Goal: Information Seeking & Learning: Learn about a topic

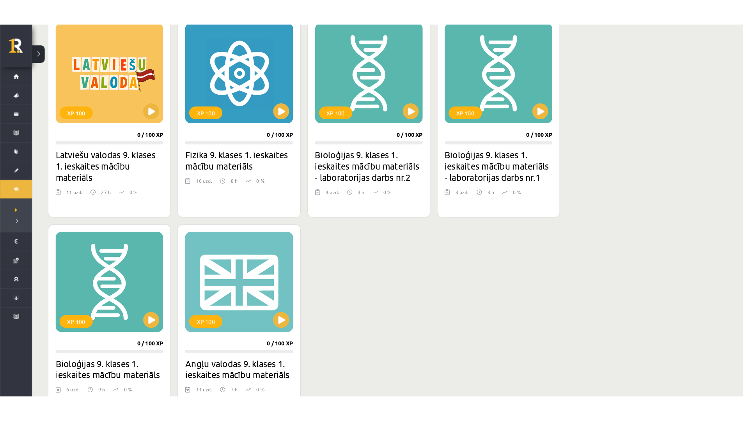
scroll to position [231, 0]
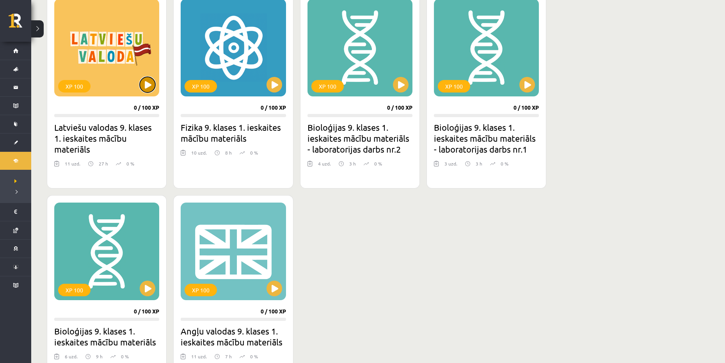
click at [152, 80] on button at bounding box center [148, 85] width 16 height 16
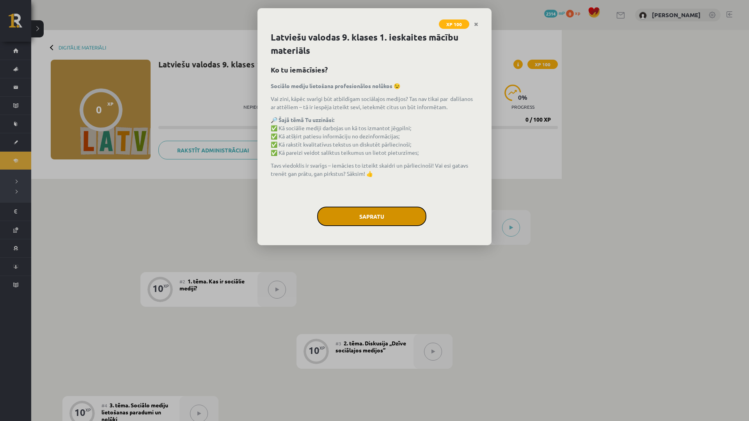
click at [416, 215] on button "Sapratu" at bounding box center [371, 217] width 109 height 20
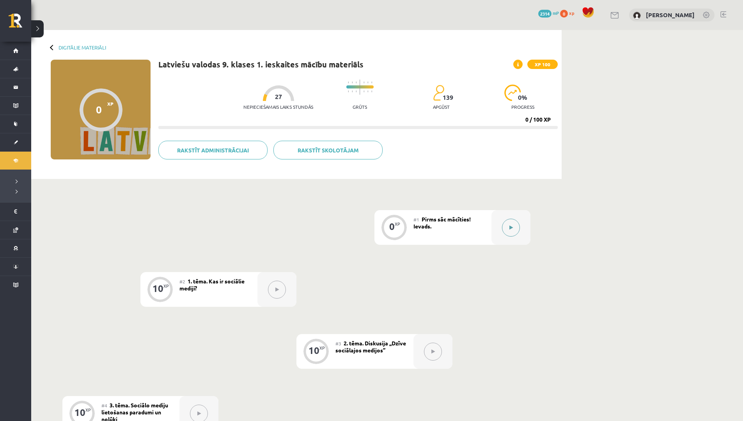
click at [520, 227] on div at bounding box center [511, 227] width 39 height 35
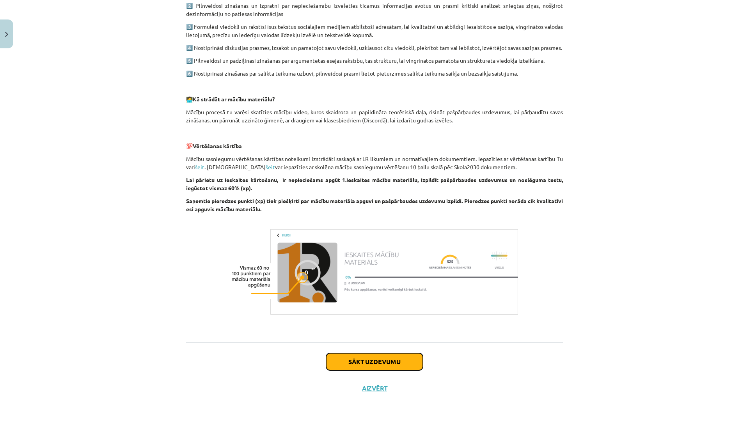
click at [366, 362] on button "Sākt uzdevumu" at bounding box center [374, 361] width 97 height 17
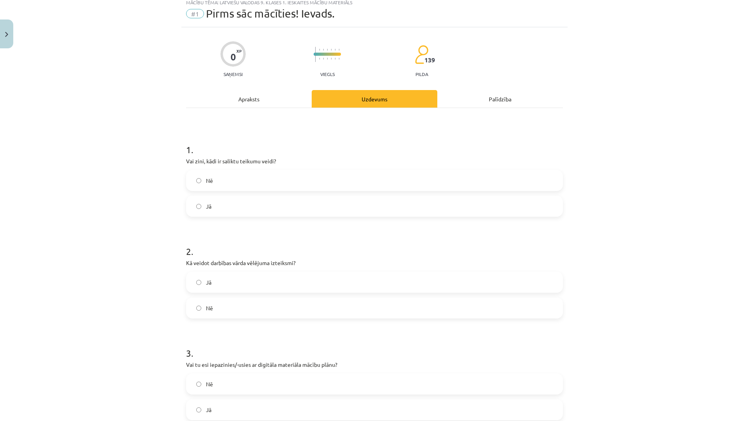
scroll to position [20, 0]
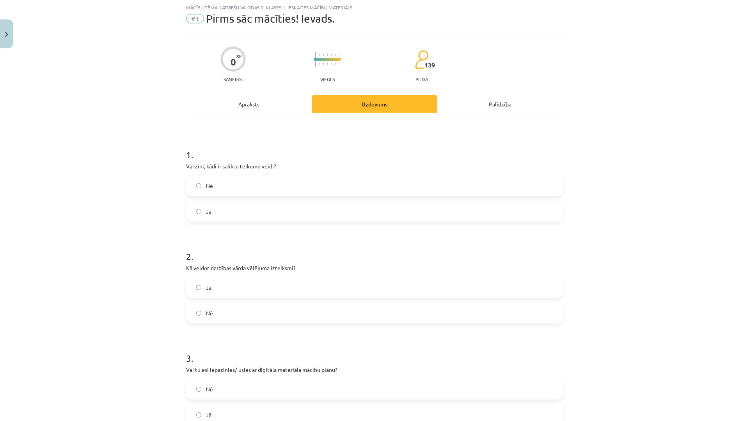
click at [256, 213] on label "Jā" at bounding box center [374, 212] width 375 height 20
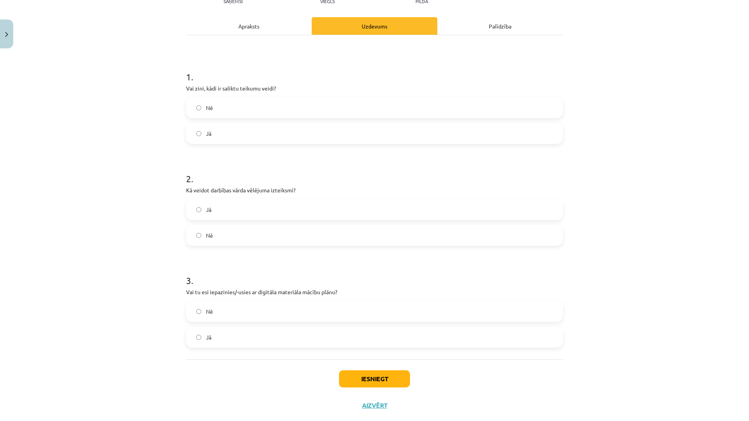
click at [666, 125] on div "Mācību tēma: Latviešu valodas 9. klases 1. ieskaites mācību materiāls #1 Pirms …" at bounding box center [374, 210] width 749 height 421
click at [373, 211] on label "Jā" at bounding box center [374, 210] width 375 height 20
click at [299, 335] on label "Jā" at bounding box center [374, 337] width 375 height 20
click at [362, 381] on button "Iesniegt" at bounding box center [374, 378] width 71 height 17
click at [353, 382] on button "Iesniegt" at bounding box center [374, 378] width 71 height 17
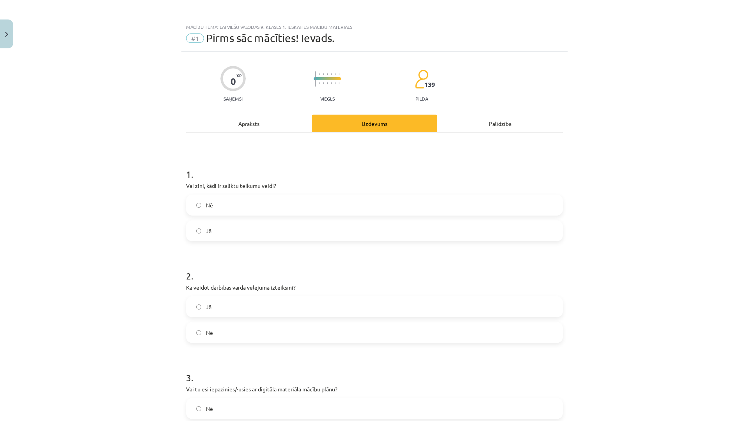
scroll to position [114, 0]
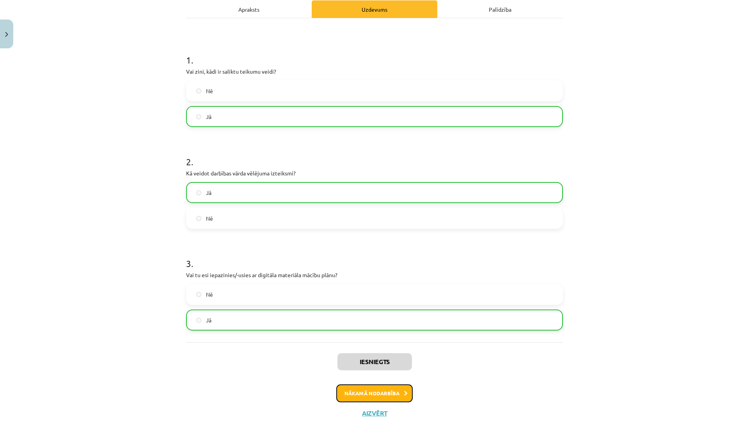
click at [391, 394] on button "Nākamā nodarbība" at bounding box center [374, 394] width 76 height 18
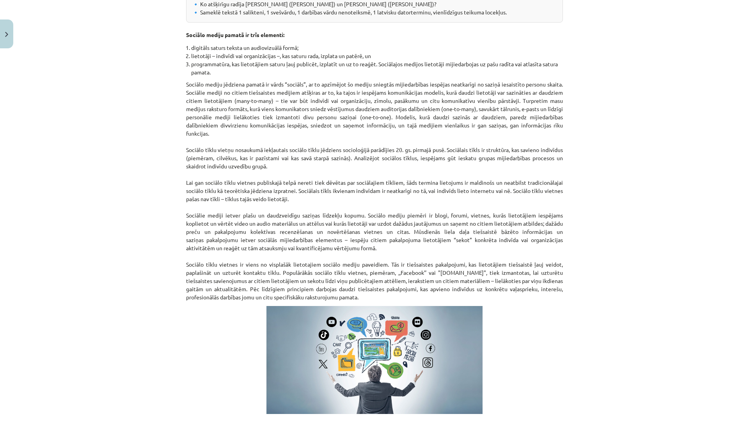
scroll to position [254, 0]
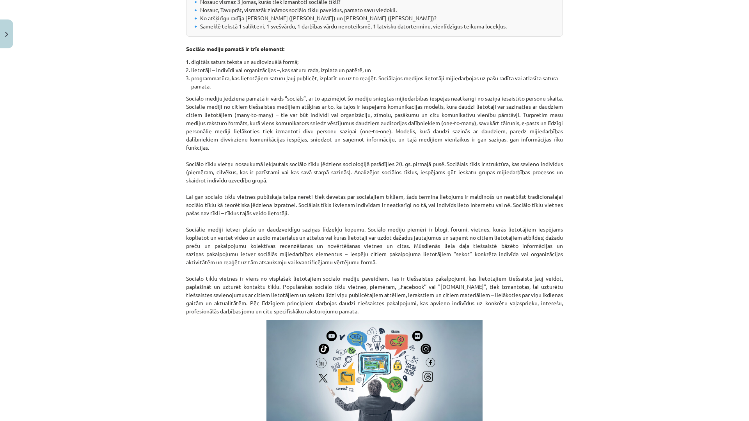
click at [659, 277] on div "Mācību tēma: Latviešu valodas 9. klases 1. ieskaites mācību materiāls #2 1. tēm…" at bounding box center [374, 210] width 749 height 421
click at [658, 276] on div "Mācību tēma: Latviešu valodas 9. klases 1. ieskaites mācību materiāls #2 1. tēm…" at bounding box center [374, 210] width 749 height 421
click at [658, 273] on div "Mācību tēma: Latviešu valodas 9. klases 1. ieskaites mācību materiāls #2 1. tēm…" at bounding box center [374, 210] width 749 height 421
click at [667, 231] on div "Mācību tēma: Latviešu valodas 9. klases 1. ieskaites mācību materiāls #2 1. tēm…" at bounding box center [374, 210] width 749 height 421
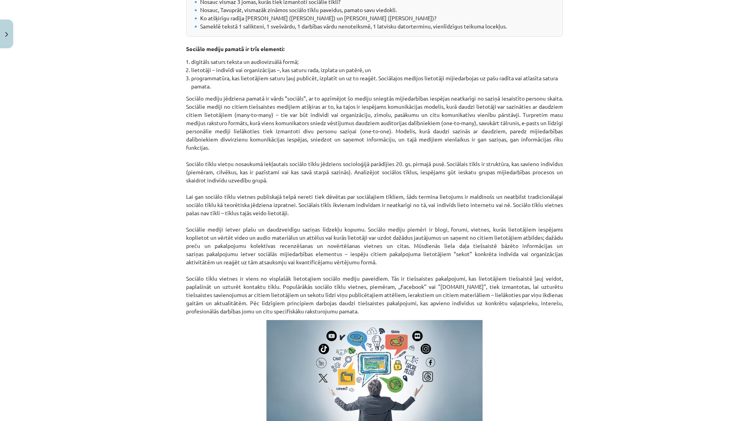
click at [515, 239] on p "Sociālo mediju jēdziena pamatā ir vārds “sociāls”, ar to apzīmējot šo mediju sn…" at bounding box center [374, 204] width 377 height 221
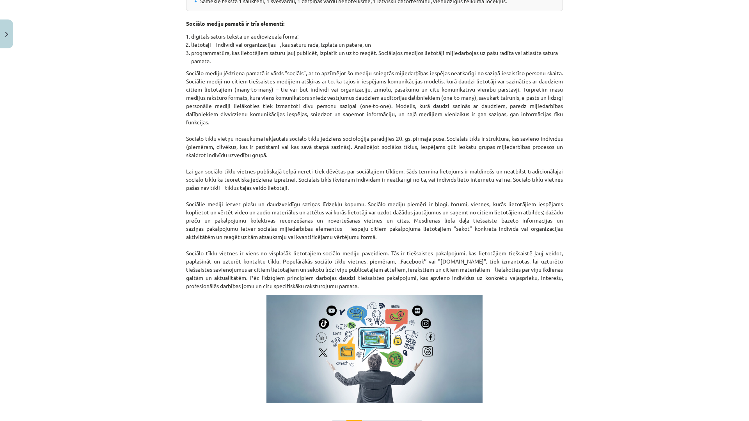
scroll to position [293, 0]
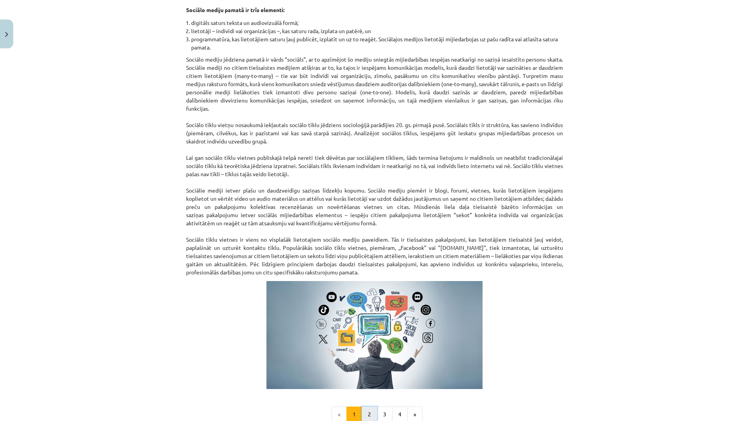
click at [367, 413] on button "2" at bounding box center [370, 415] width 16 height 16
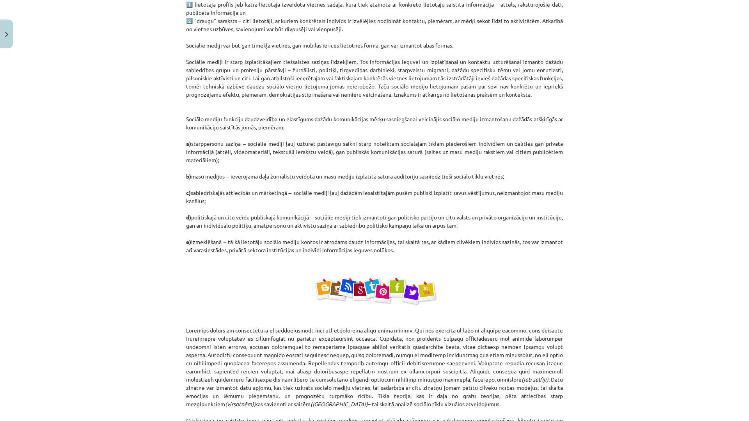
scroll to position [179, 0]
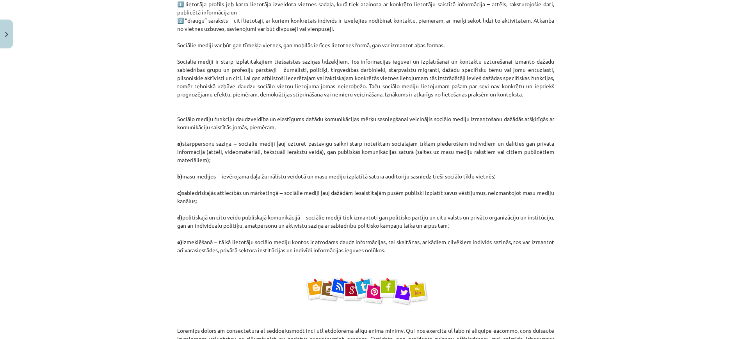
click at [685, 279] on div "Mācību tēma: Latviešu valodas 9. klases 1. ieskaites mācību materiāls #2 1. tēm…" at bounding box center [365, 169] width 731 height 339
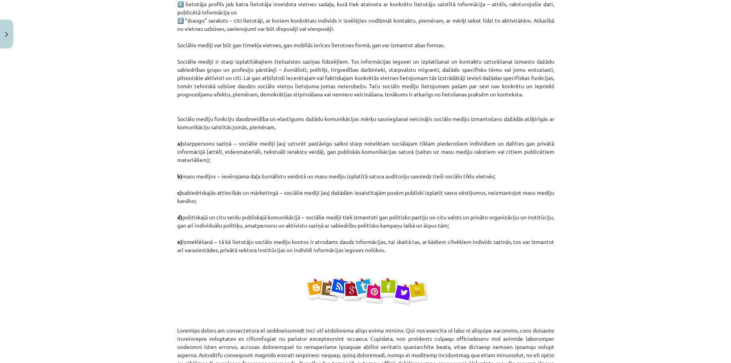
click at [172, 99] on div "10 XP Saņemsi Viegls 139 pilda Apraksts Uzdevums Palīdzība Sociālo tīklu vietņu…" at bounding box center [365, 229] width 386 height 712
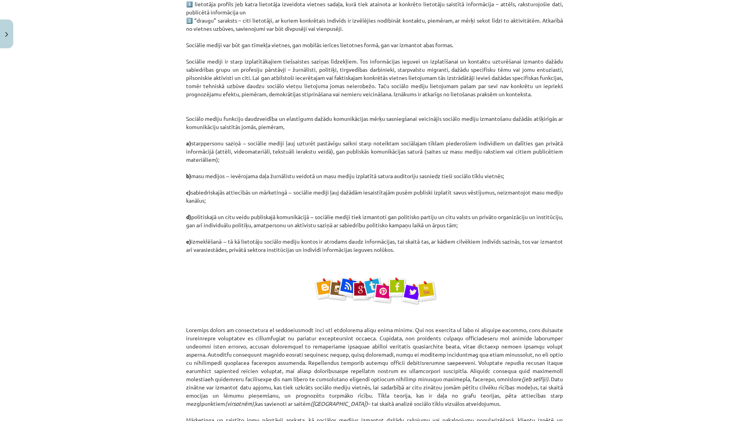
click at [472, 257] on div "Sociālo tīklu vietņu specifiskās iezīmes ir 1️⃣ lietotāja profils jeb katra lie…" at bounding box center [374, 221] width 377 height 521
click at [520, 121] on p "1️⃣ lietotāja profils jeb katra lietotāja izveidota vietnes sadaļa, kurā tiek a…" at bounding box center [374, 127] width 377 height 254
click at [514, 115] on p "1️⃣ lietotāja profils jeb katra lietotāja izveidota vietnes sadaļa, kurā tiek a…" at bounding box center [374, 127] width 377 height 254
click at [593, 274] on div "Mācību tēma: Latviešu valodas 9. klases 1. ieskaites mācību materiāls #2 1. tēm…" at bounding box center [374, 210] width 749 height 421
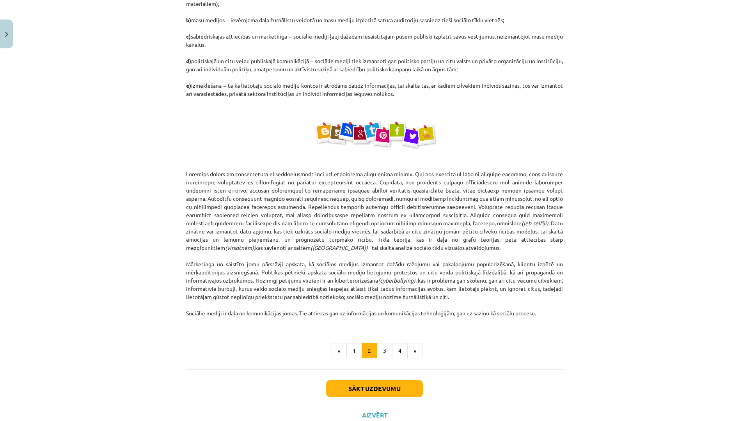
scroll to position [361, 0]
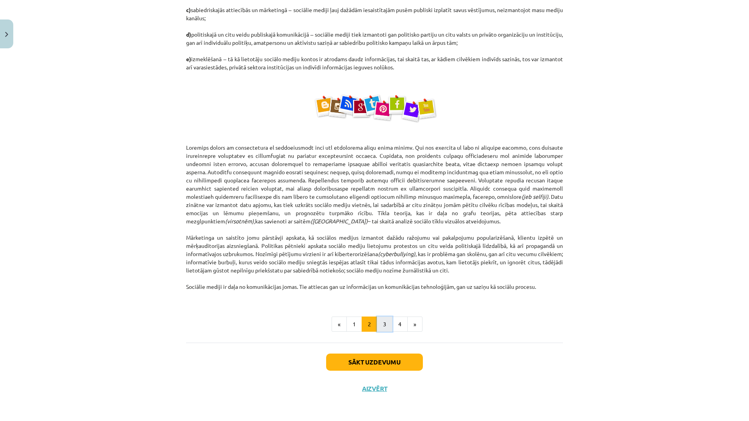
click at [380, 327] on button "3" at bounding box center [385, 325] width 16 height 16
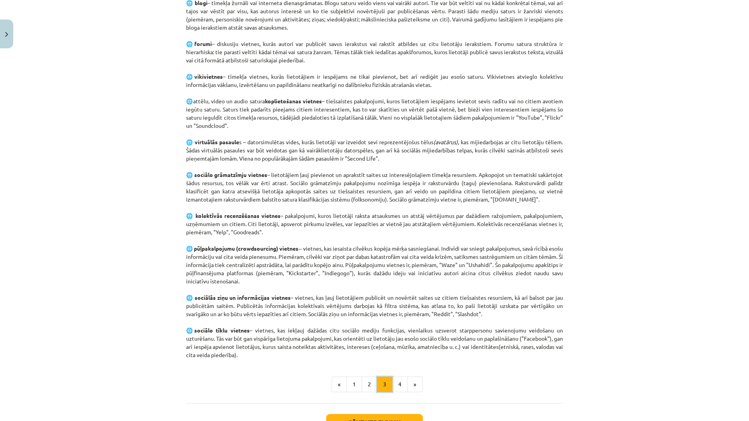
scroll to position [374, 0]
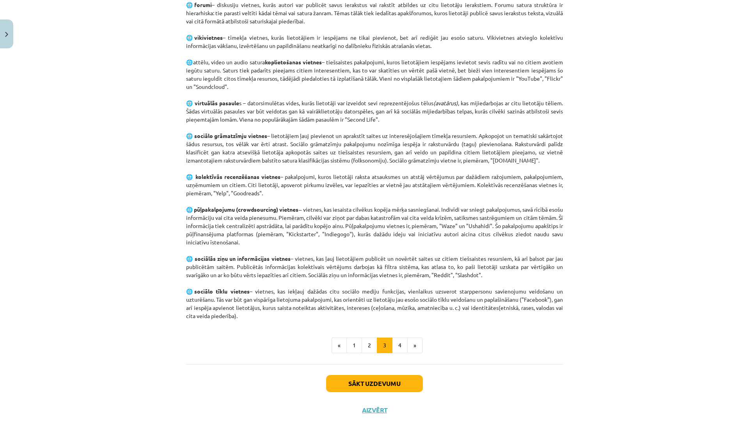
click at [491, 343] on ul "« 1 2 3 4 »" at bounding box center [374, 346] width 377 height 16
click at [249, 355] on div "Galvenie sociālo mediju paveidi ir šādi: 🌐 blogi – tīmekļa žurnāli vai internet…" at bounding box center [374, 61] width 377 height 605
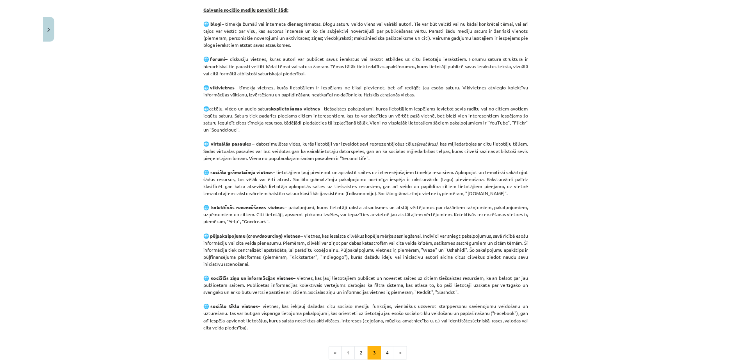
scroll to position [296, 0]
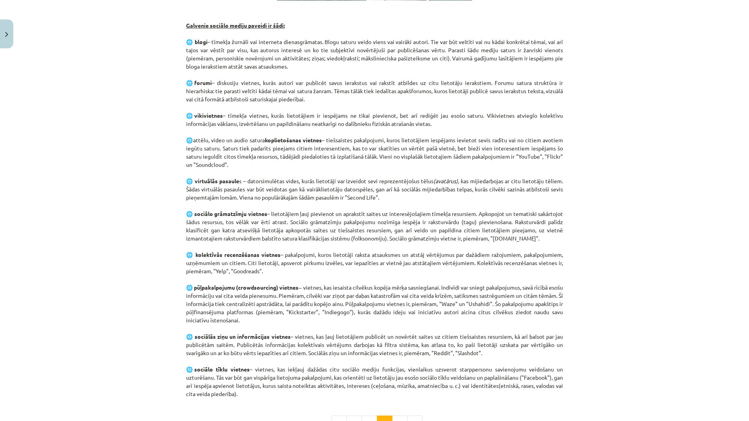
click at [608, 279] on div "Mācību tēma: Latviešu valodas 9. klases 1. ieskaites mācību materiāls #2 1. tēm…" at bounding box center [374, 210] width 749 height 421
click at [52, 179] on div "Mācību tēma: Latviešu valodas 9. klases 1. ieskaites mācību materiāls #2 1. tēm…" at bounding box center [374, 210] width 749 height 421
click at [655, 185] on div "Mācību tēma: Latviešu valodas 9. klases 1. ieskaites mācību materiāls #2 1. tēm…" at bounding box center [374, 210] width 749 height 421
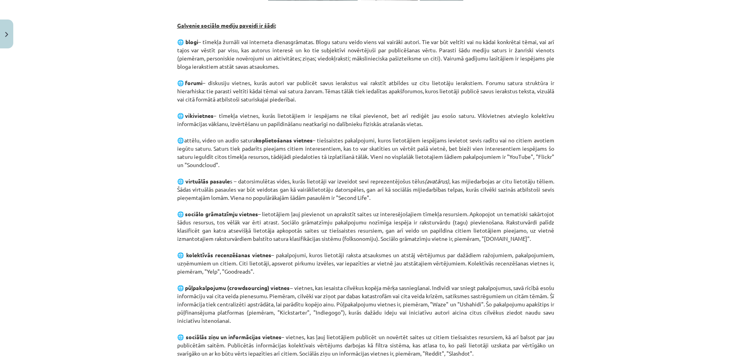
scroll to position [454, 0]
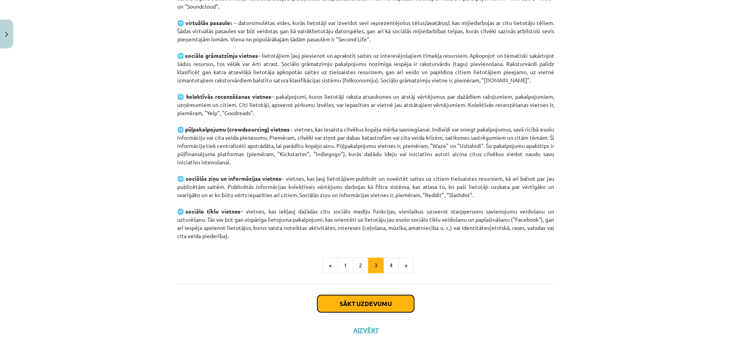
click at [393, 300] on button "Sākt uzdevumu" at bounding box center [365, 303] width 97 height 17
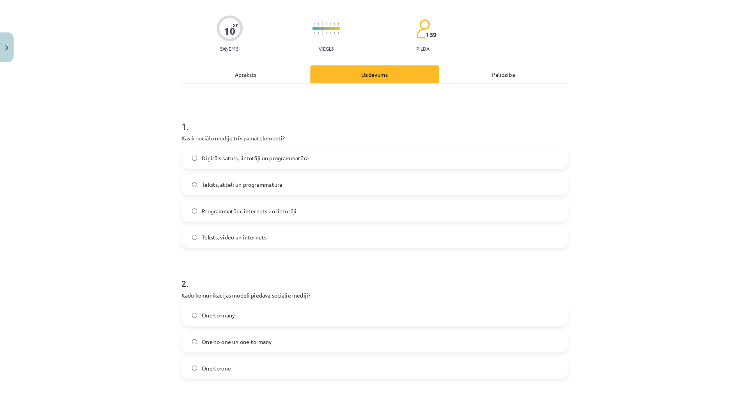
scroll to position [20, 0]
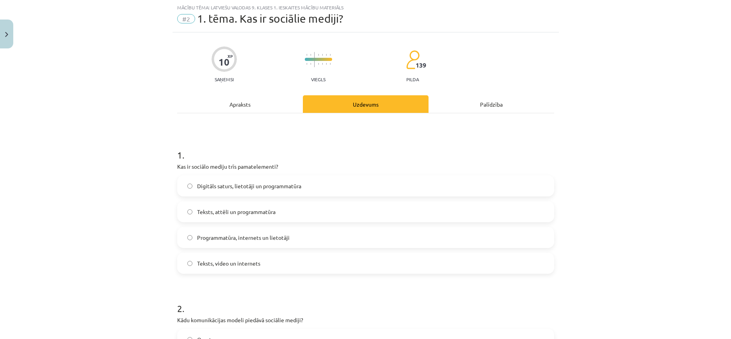
click at [715, 169] on div "Mācību tēma: Latviešu valodas 9. klases 1. ieskaites mācību materiāls #2 1. tēm…" at bounding box center [365, 169] width 731 height 339
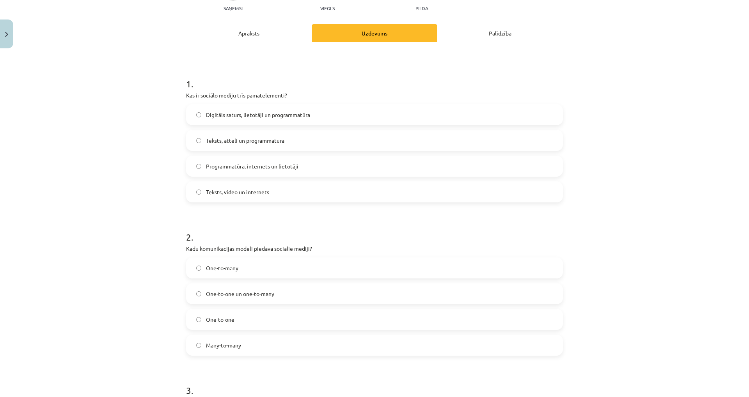
scroll to position [98, 0]
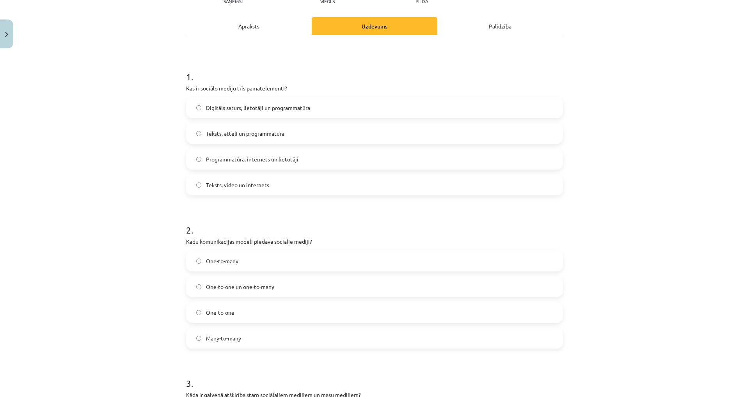
click at [452, 116] on label "Digitāls saturs, lietotāji un programmatūra" at bounding box center [374, 108] width 375 height 20
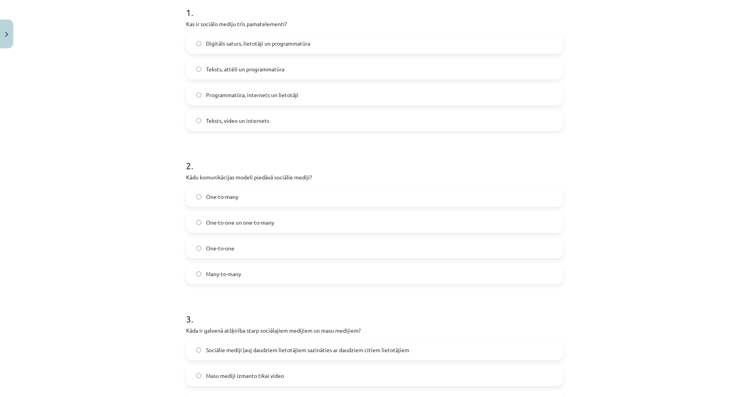
scroll to position [176, 0]
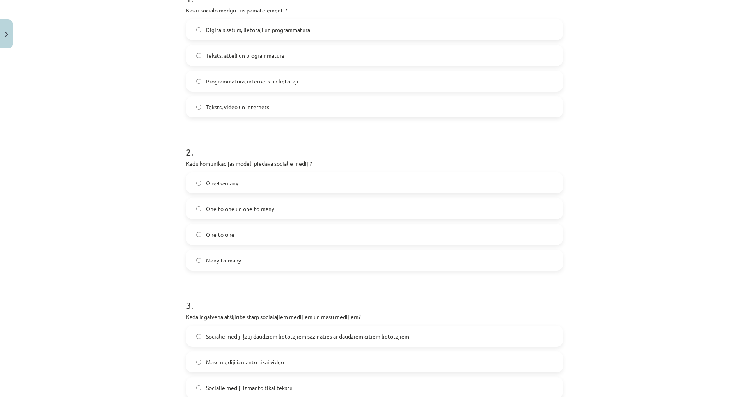
click at [307, 209] on label "One-to-one un one-to-many" at bounding box center [374, 209] width 375 height 20
click at [498, 69] on div "Digitāls saturs, lietotāji un programmatūra Teksts, attēli un programmatūra Pro…" at bounding box center [374, 68] width 377 height 98
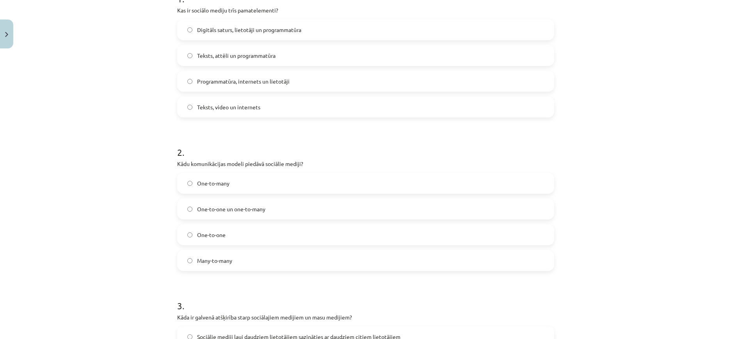
click at [621, 98] on div "Mācību tēma: Latviešu valodas 9. klases 1. ieskaites mācību materiāls #2 1. tēm…" at bounding box center [365, 169] width 731 height 339
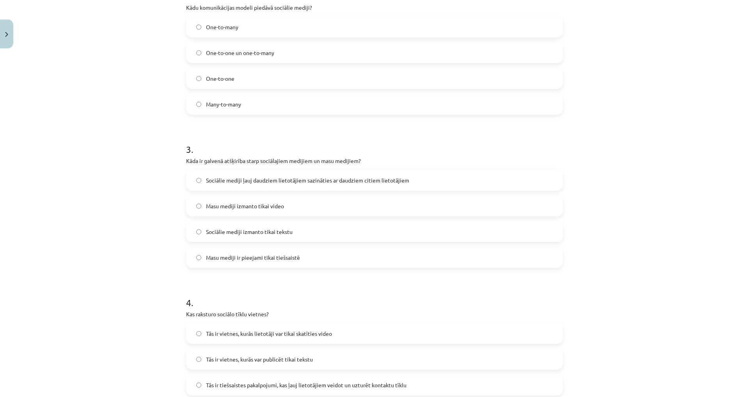
click at [297, 175] on label "Sociālie mediji ļauj daudziem lietotājiem sazināties ar daudziem citiem lietotā…" at bounding box center [374, 180] width 375 height 20
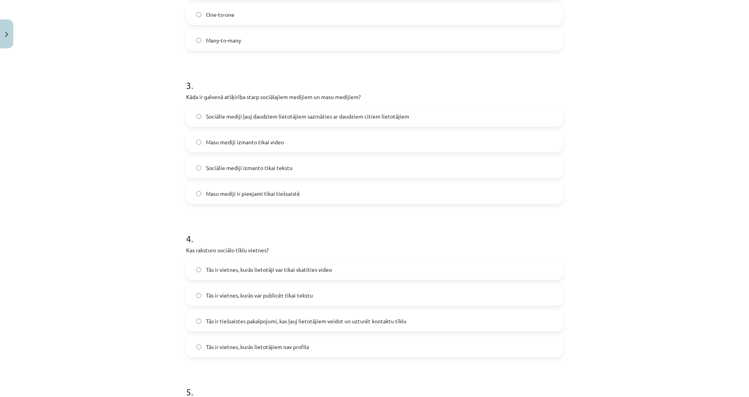
scroll to position [410, 0]
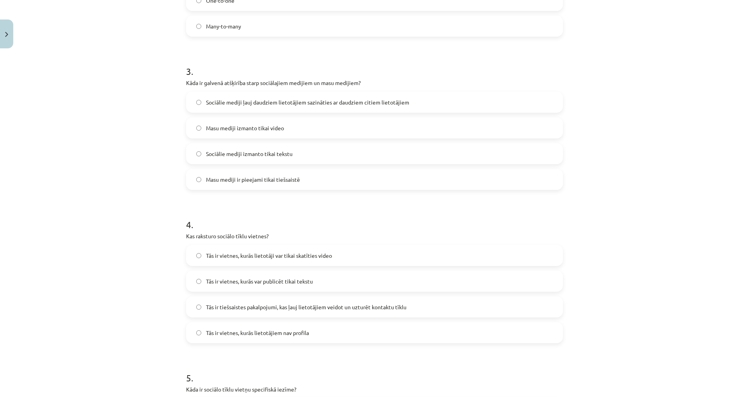
click at [279, 308] on span "Tās ir tiešsaistes pakalpojumi, kas ļauj lietotājiem veidot un uzturēt kontaktu…" at bounding box center [306, 307] width 201 height 8
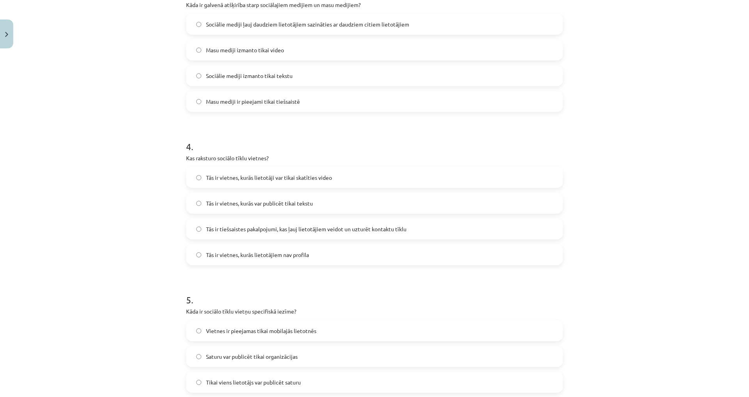
scroll to position [527, 0]
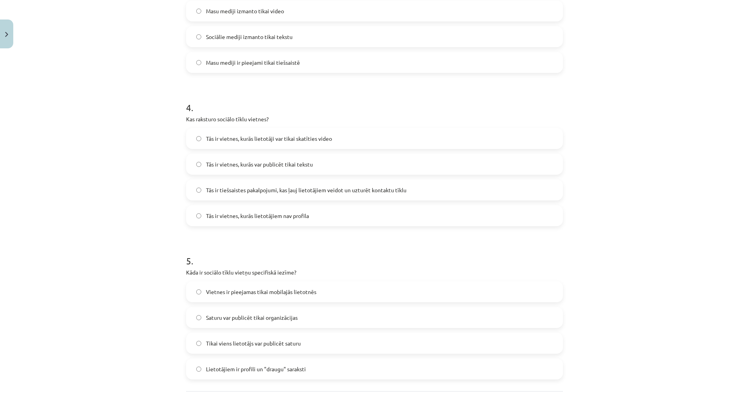
click at [505, 99] on h1 "4 ." at bounding box center [374, 101] width 377 height 24
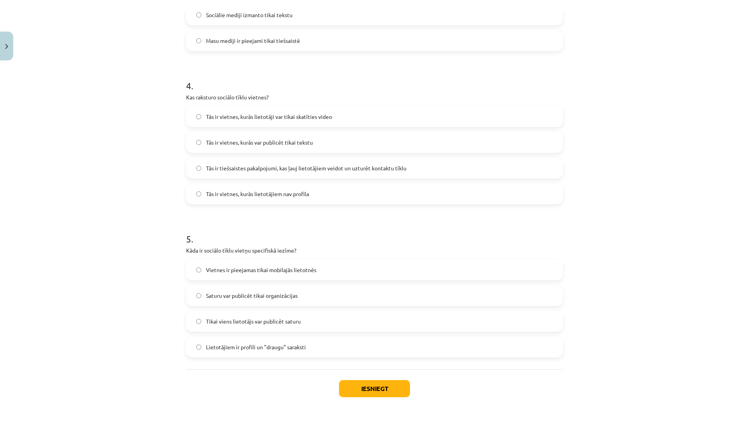
scroll to position [522, 0]
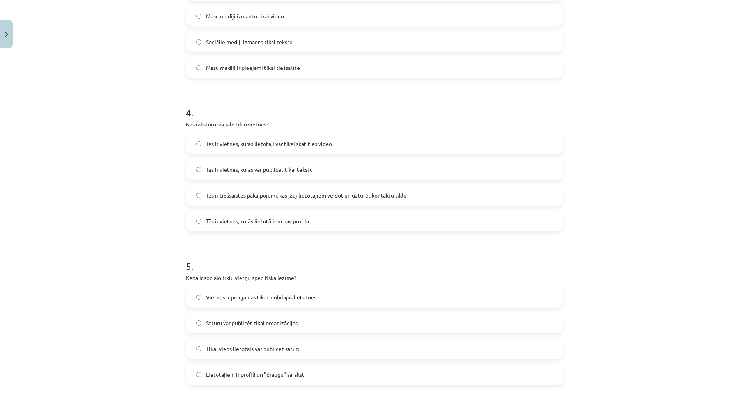
click at [696, 179] on div "Mācību tēma: Latviešu valodas 9. klases 1. ieskaites mācību materiāls #2 1. tēm…" at bounding box center [374, 198] width 749 height 397
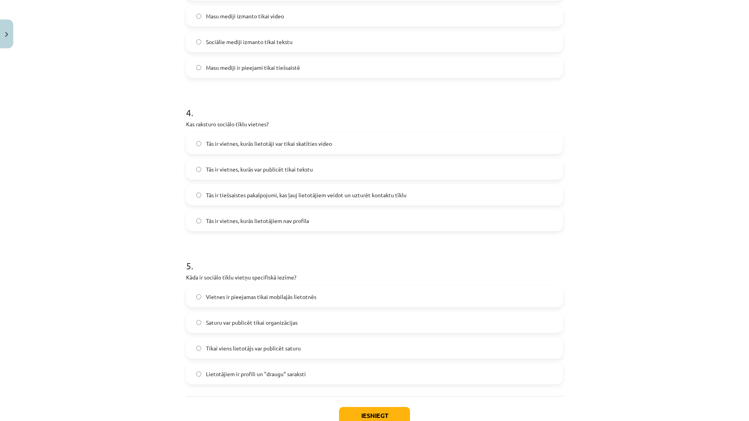
click at [586, 354] on div "Mācību tēma: Latviešu valodas 9. klases 1. ieskaites mācību materiāls #2 1. tēm…" at bounding box center [374, 210] width 749 height 421
click at [664, 161] on div "Mācību tēma: Latviešu valodas 9. klases 1. ieskaites mācību materiāls #2 1. tēm…" at bounding box center [374, 210] width 749 height 421
click at [366, 296] on label "Vietnes ir pieejamas tikai mobilajās lietotnēs" at bounding box center [374, 297] width 375 height 20
click at [372, 407] on button "Iesniegt" at bounding box center [374, 415] width 71 height 17
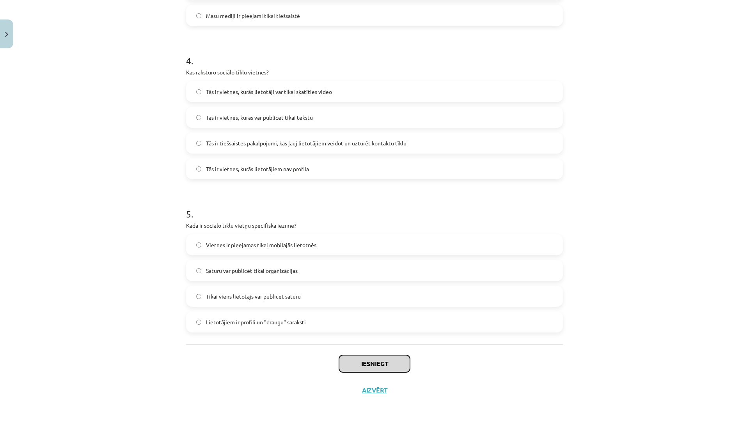
scroll to position [575, 0]
click at [347, 364] on button "Iesniegt" at bounding box center [374, 361] width 71 height 17
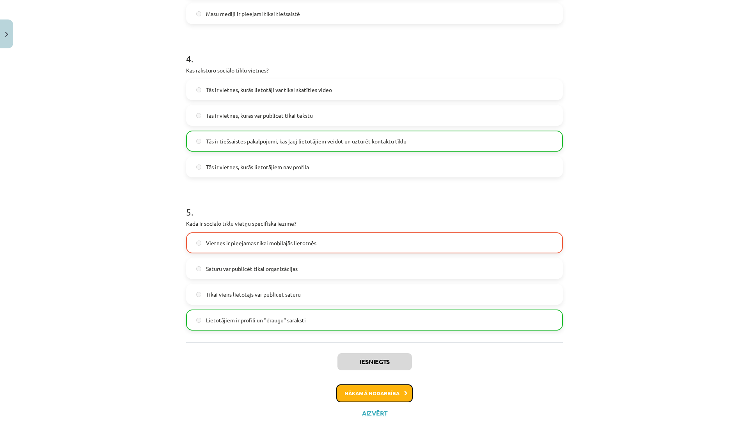
click at [392, 385] on button "Nākamā nodarbība" at bounding box center [374, 394] width 76 height 18
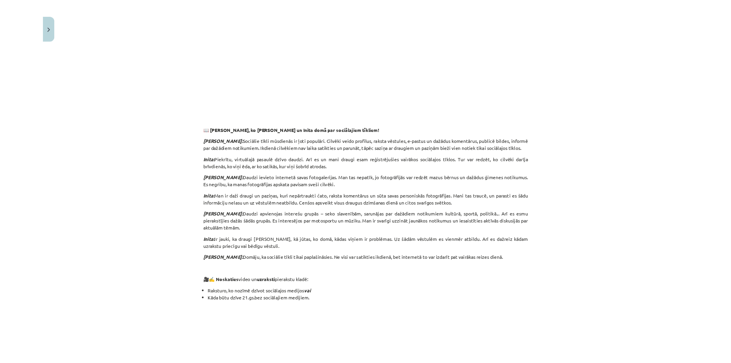
scroll to position [410, 0]
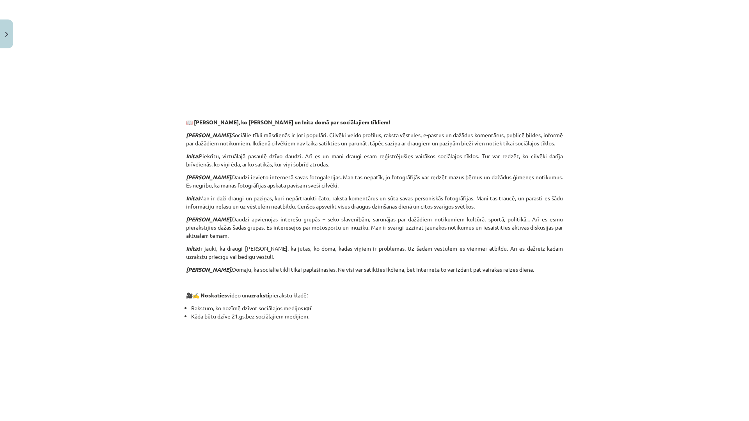
click at [659, 92] on div "Mācību tēma: Latviešu valodas 9. klases 1. ieskaites mācību materiāls #3 2. tēm…" at bounding box center [374, 210] width 749 height 421
